Goal: Task Accomplishment & Management: Manage account settings

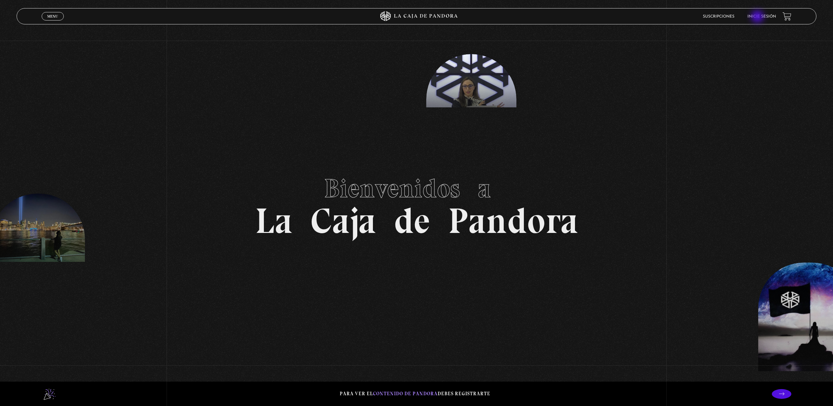
click at [758, 17] on link "Inicie sesión" at bounding box center [761, 17] width 29 height 4
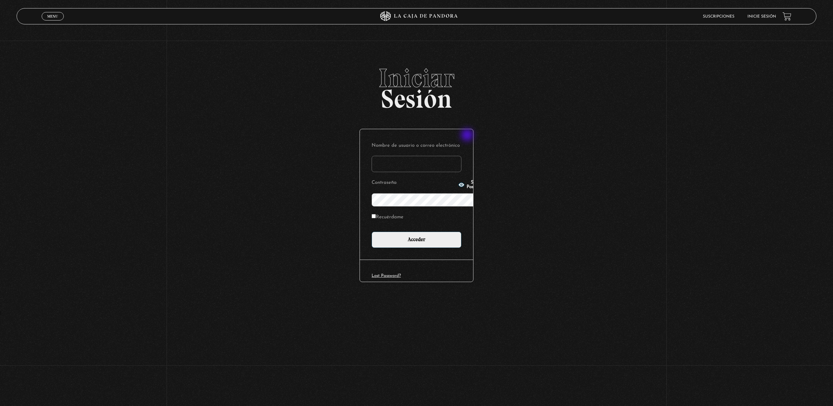
click at [461, 156] on input "Nombre de usuario o correo electrónico" at bounding box center [416, 164] width 90 height 16
type input "lourdes.villalobos@gmail.com"
click at [423, 232] on input "Acceder" at bounding box center [416, 240] width 90 height 16
